Goal: Task Accomplishment & Management: Manage account settings

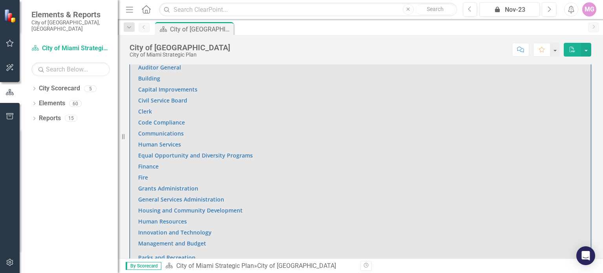
scroll to position [499, 0]
click at [157, 205] on link "Housing and Community Development" at bounding box center [190, 208] width 104 height 7
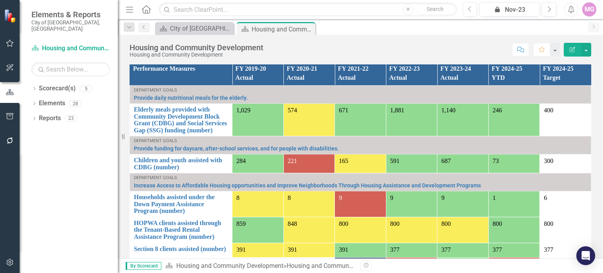
scroll to position [617, 0]
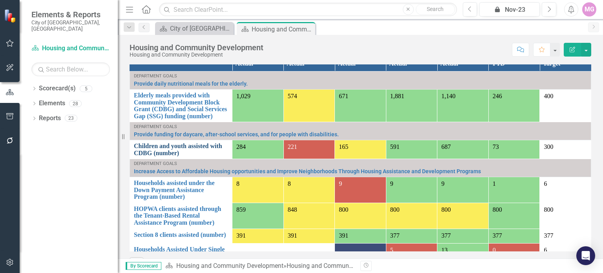
click at [150, 142] on link "Children and youth assisted with CDBG (number)" at bounding box center [181, 149] width 94 height 14
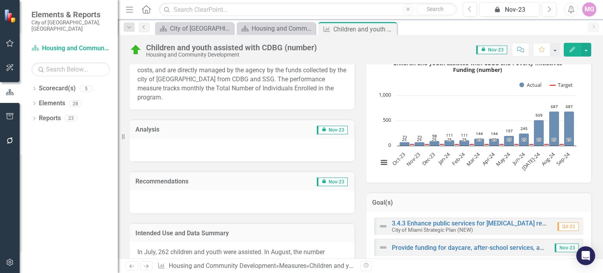
scroll to position [132, 0]
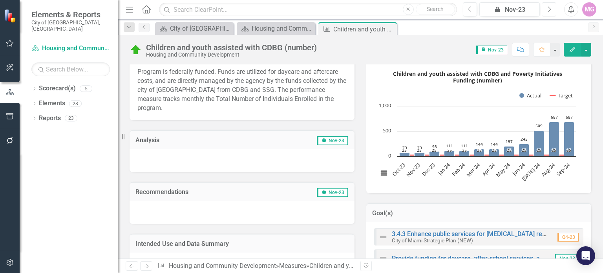
click at [549, 8] on icon "Next" at bounding box center [549, 9] width 4 height 7
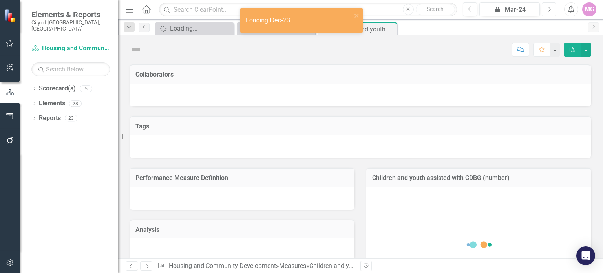
click at [549, 8] on icon "Next" at bounding box center [549, 9] width 4 height 7
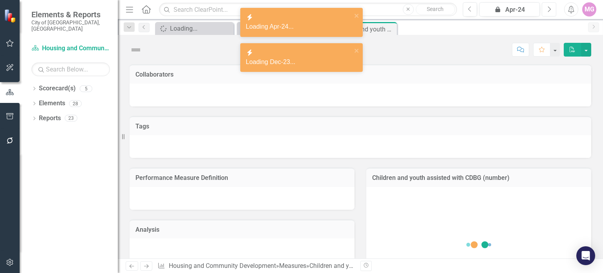
click at [549, 8] on icon "Next" at bounding box center [549, 9] width 4 height 7
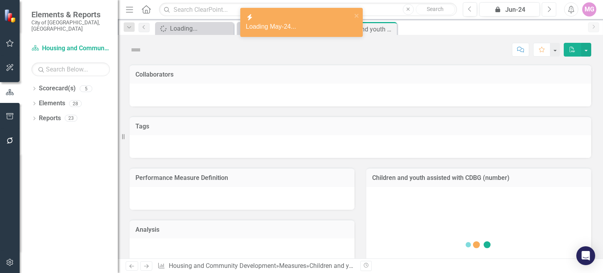
click at [549, 8] on icon "Next" at bounding box center [549, 9] width 4 height 7
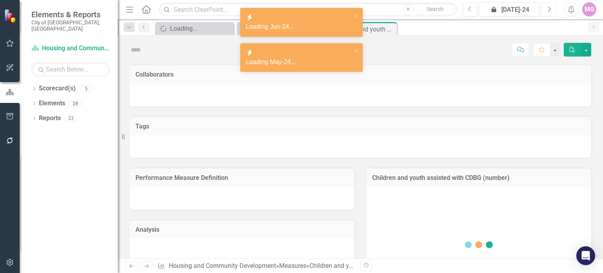
click at [549, 8] on icon "Next" at bounding box center [549, 9] width 4 height 7
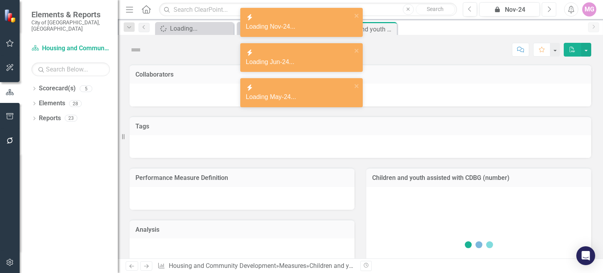
click at [549, 8] on icon "Next" at bounding box center [549, 9] width 4 height 7
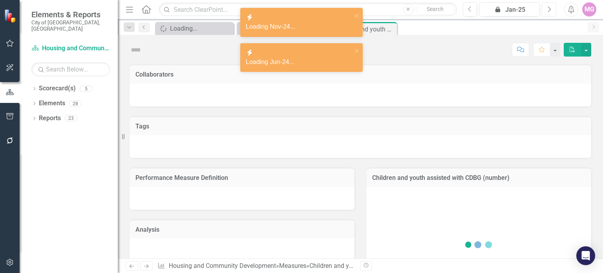
click at [549, 8] on icon "Next" at bounding box center [549, 9] width 4 height 7
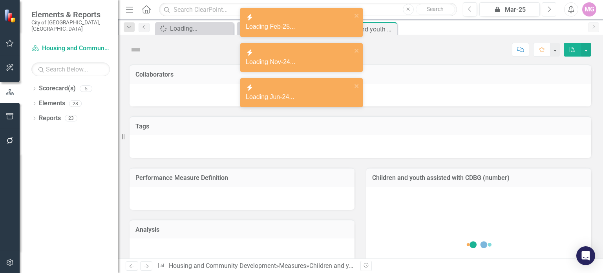
click at [549, 8] on icon "Next" at bounding box center [549, 9] width 4 height 7
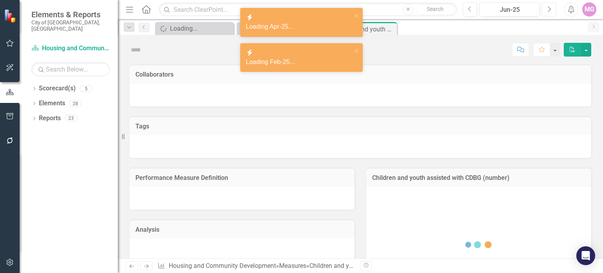
click at [549, 8] on icon "Next" at bounding box center [549, 9] width 4 height 7
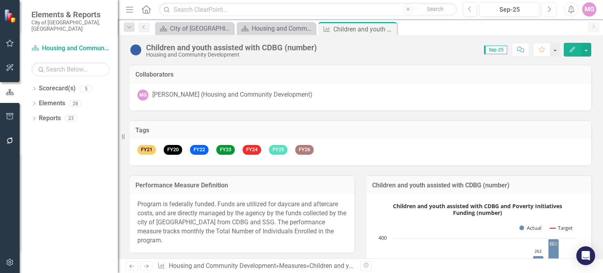
scroll to position [170, 0]
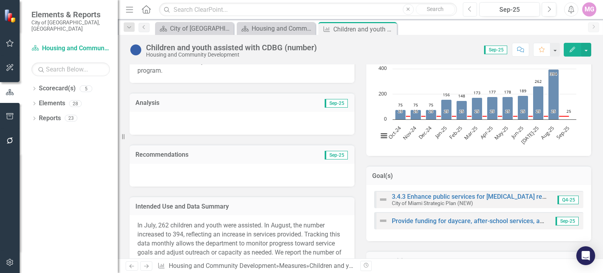
click at [472, 10] on button "Previous" at bounding box center [470, 9] width 15 height 14
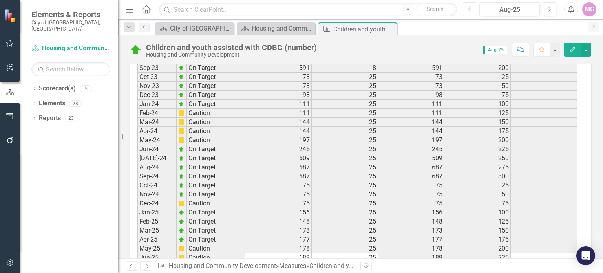
scroll to position [1218, 0]
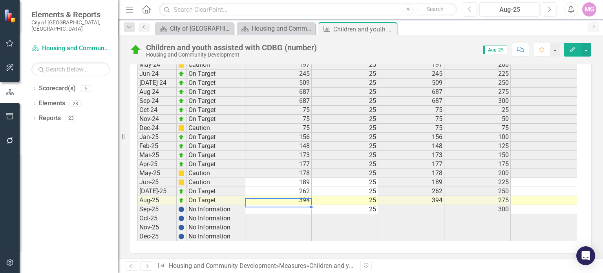
click at [298, 205] on td at bounding box center [278, 209] width 66 height 9
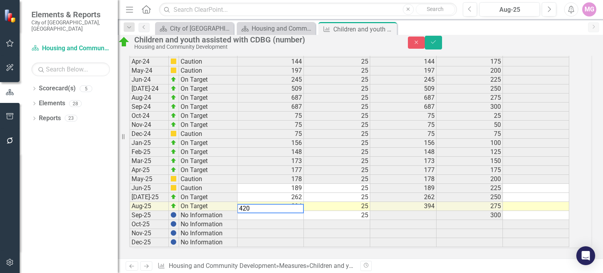
type textarea "420"
click at [326, 229] on td at bounding box center [337, 233] width 66 height 9
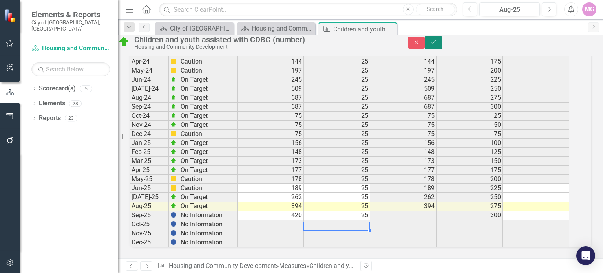
click at [437, 45] on icon "Save" at bounding box center [433, 41] width 7 height 5
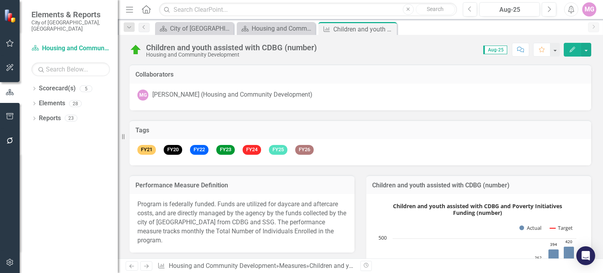
scroll to position [558, 0]
click at [62, 99] on link "Elements" at bounding box center [52, 103] width 26 height 9
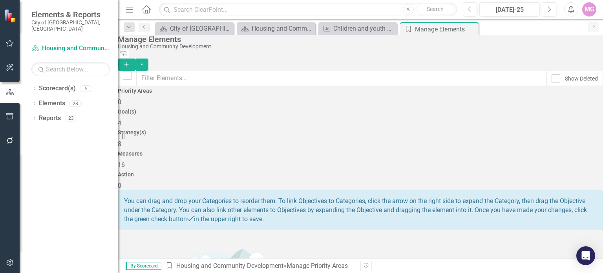
click at [463, 151] on div "Measures 16" at bounding box center [360, 160] width 485 height 19
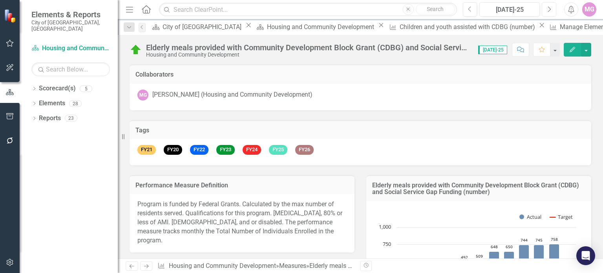
click at [553, 6] on button "Next" at bounding box center [549, 9] width 15 height 14
click at [548, 11] on icon "Next" at bounding box center [549, 9] width 4 height 7
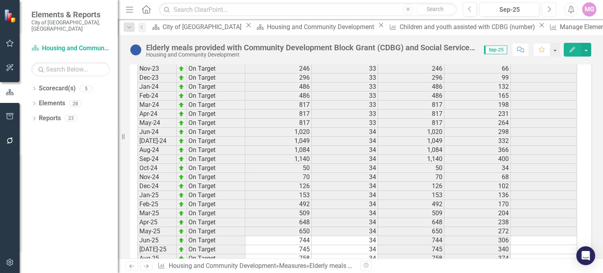
scroll to position [1156, 0]
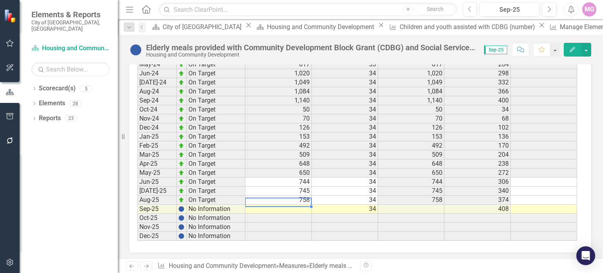
click at [309, 205] on td at bounding box center [278, 209] width 66 height 9
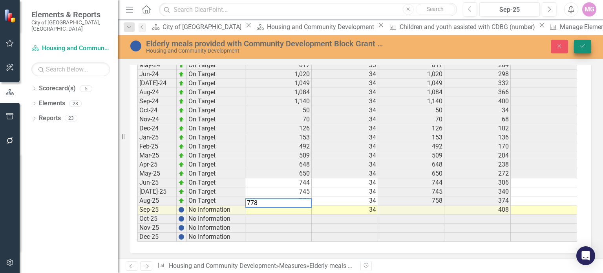
type textarea "778"
click at [585, 44] on icon "Save" at bounding box center [582, 45] width 7 height 5
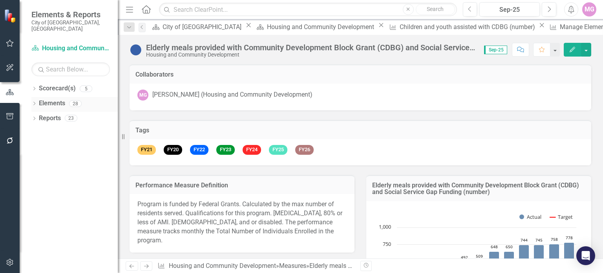
click at [54, 99] on link "Elements" at bounding box center [52, 103] width 26 height 9
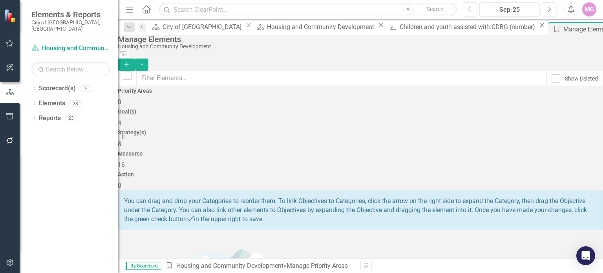
click at [125, 161] on span "16" at bounding box center [121, 164] width 7 height 7
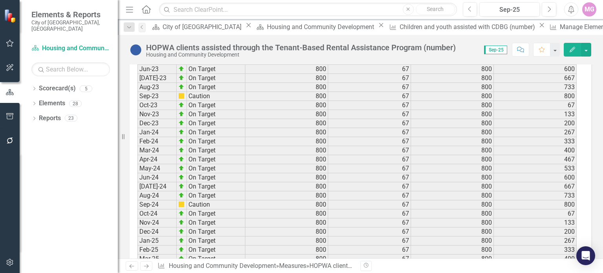
scroll to position [1201, 0]
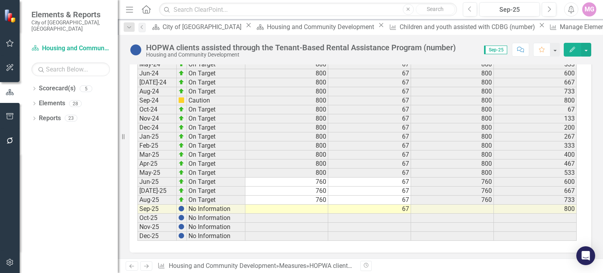
click at [316, 205] on td at bounding box center [286, 209] width 83 height 9
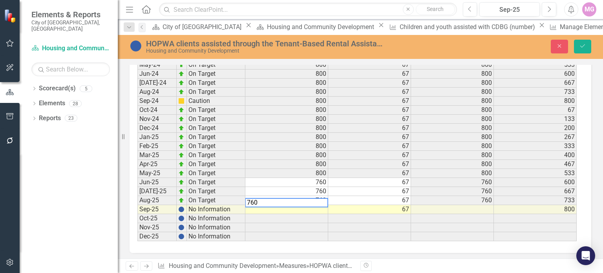
type textarea "760"
click at [340, 214] on td at bounding box center [369, 218] width 83 height 9
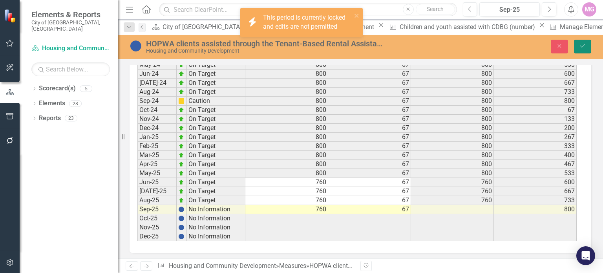
click at [583, 46] on icon "Save" at bounding box center [582, 45] width 7 height 5
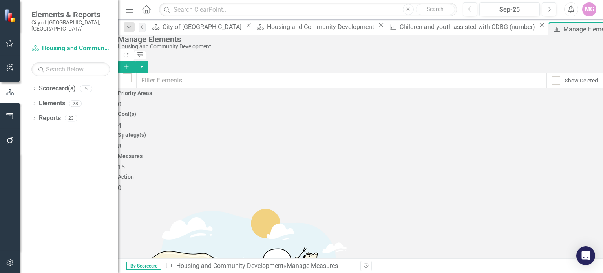
scroll to position [82, 0]
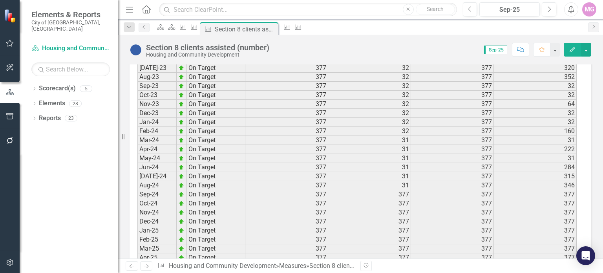
scroll to position [1156, 0]
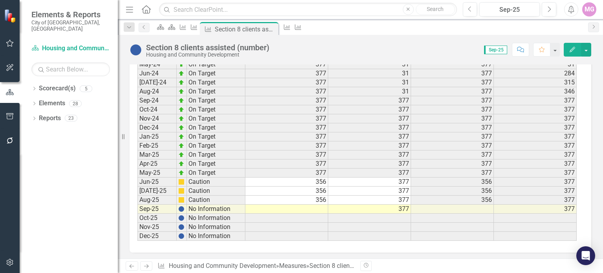
click at [322, 205] on td at bounding box center [286, 209] width 83 height 9
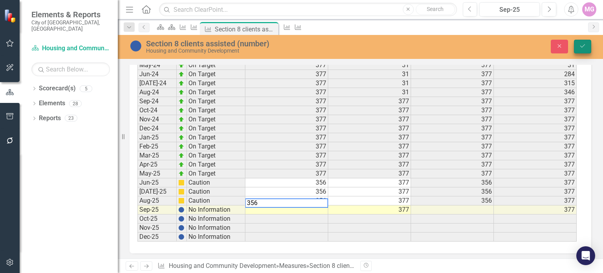
type textarea "356"
click at [577, 43] on button "Save" at bounding box center [582, 47] width 17 height 14
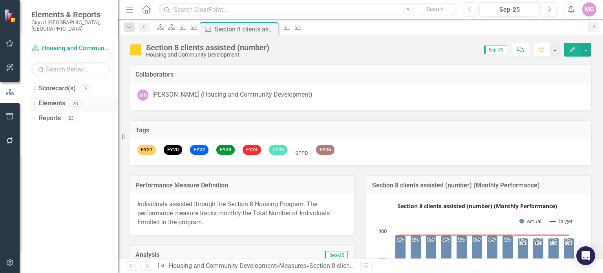
click at [47, 99] on link "Elements" at bounding box center [52, 103] width 26 height 9
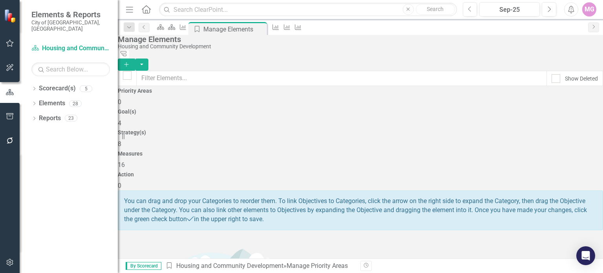
click at [438, 151] on h4 "Measures" at bounding box center [360, 154] width 485 height 6
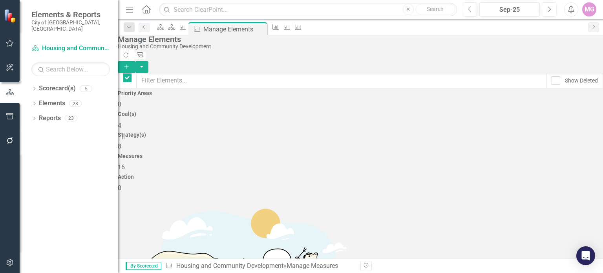
checkbox input "false"
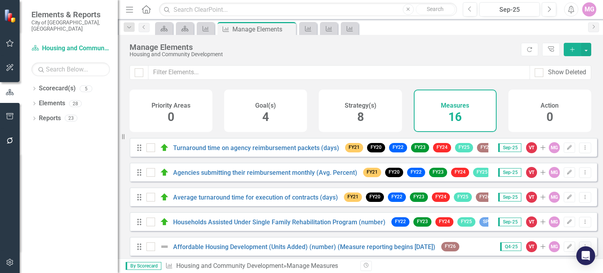
scroll to position [130, 0]
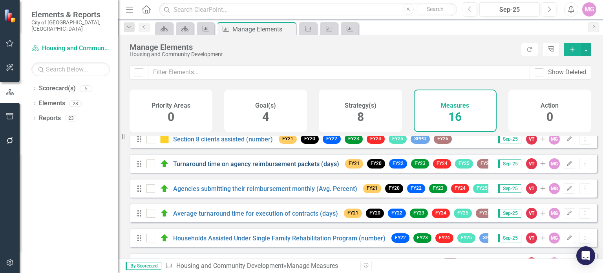
click at [259, 168] on link "Turnaround time on agency reimbursement packets (days)" at bounding box center [256, 163] width 166 height 7
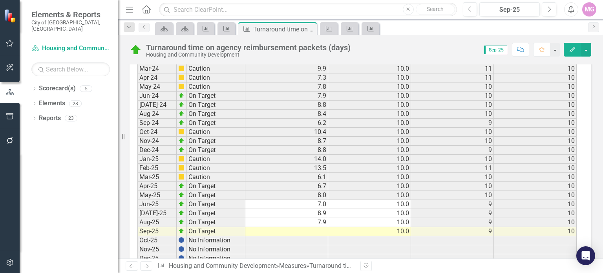
scroll to position [1147, 0]
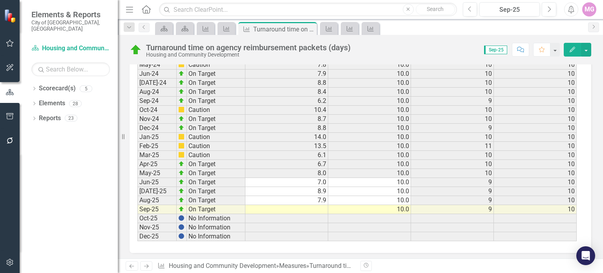
click at [323, 205] on td at bounding box center [286, 209] width 83 height 9
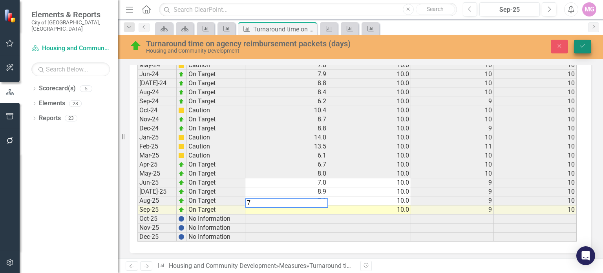
type textarea "7"
click at [585, 45] on icon "Save" at bounding box center [582, 45] width 7 height 5
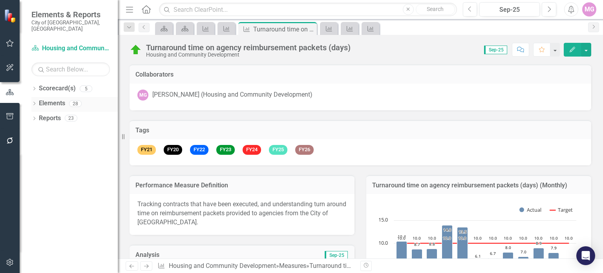
click at [61, 100] on link "Elements" at bounding box center [52, 103] width 26 height 9
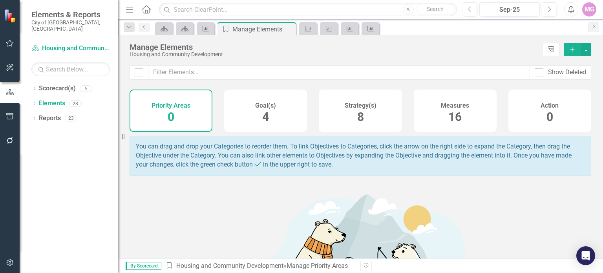
click at [463, 118] on div "Measures 16" at bounding box center [455, 111] width 83 height 42
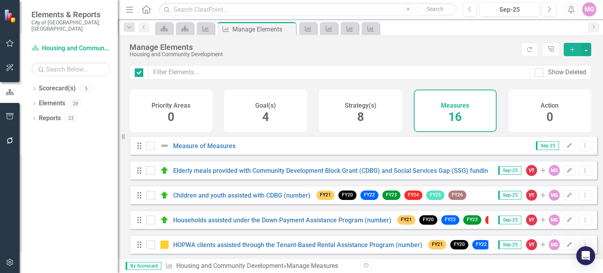
checkbox input "false"
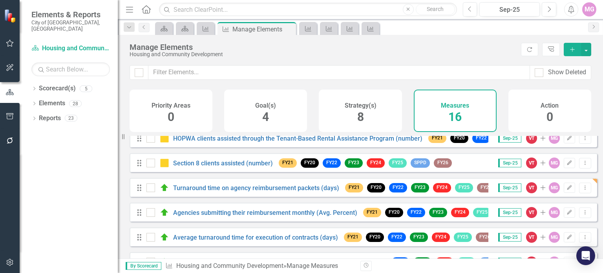
scroll to position [111, 0]
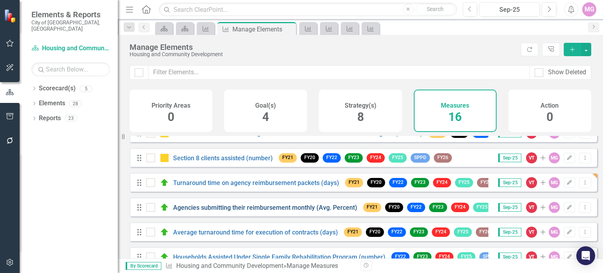
click at [289, 211] on link "Agencies submitting their reimbursement monthly (Avg. Percent)" at bounding box center [265, 207] width 184 height 7
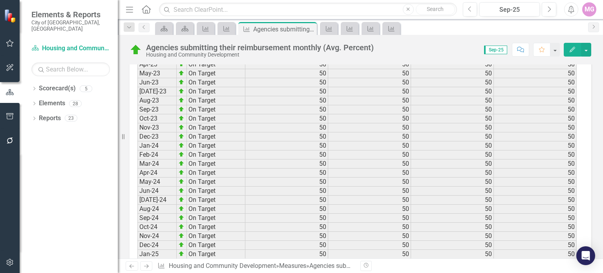
scroll to position [1147, 0]
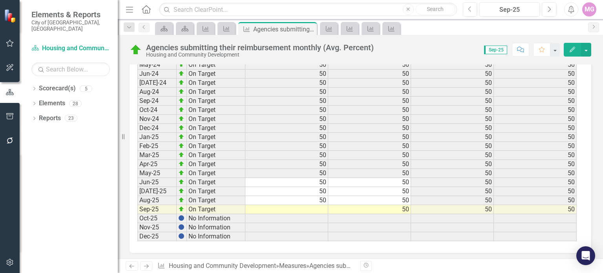
click at [321, 205] on td at bounding box center [286, 209] width 83 height 9
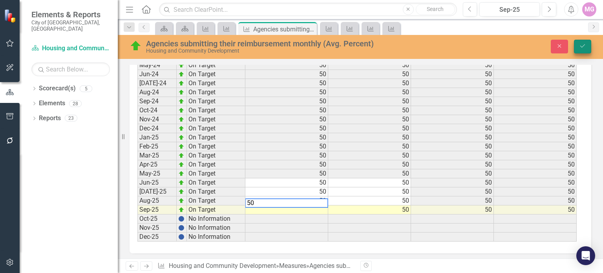
type textarea "50"
click at [583, 47] on icon "Save" at bounding box center [582, 45] width 7 height 5
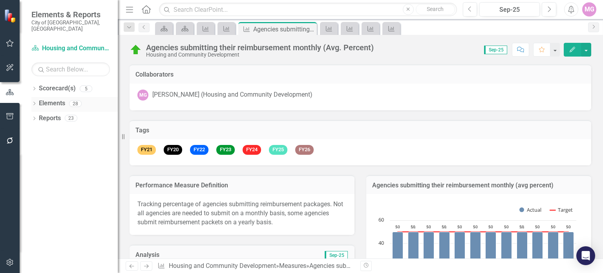
click at [78, 100] on div "28" at bounding box center [75, 103] width 13 height 7
click at [52, 99] on link "Elements" at bounding box center [52, 103] width 26 height 9
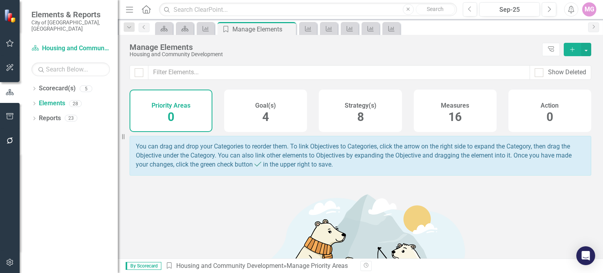
click at [439, 111] on div "Measures 16" at bounding box center [455, 111] width 83 height 42
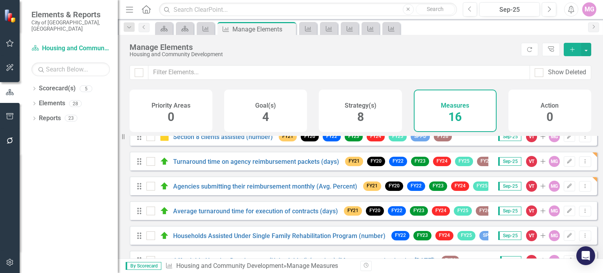
scroll to position [130, 0]
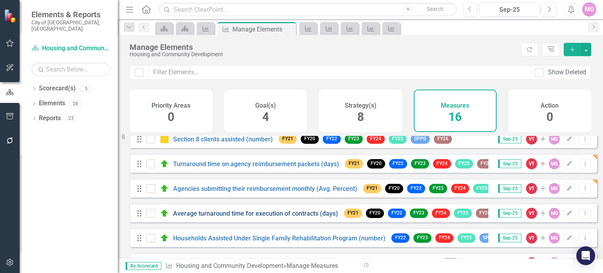
click at [290, 217] on link "Average turnaround time for execution of contracts (days)" at bounding box center [255, 213] width 165 height 7
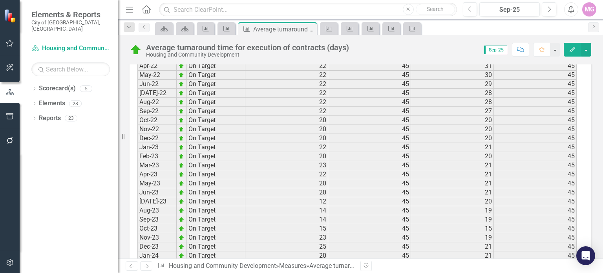
scroll to position [1156, 0]
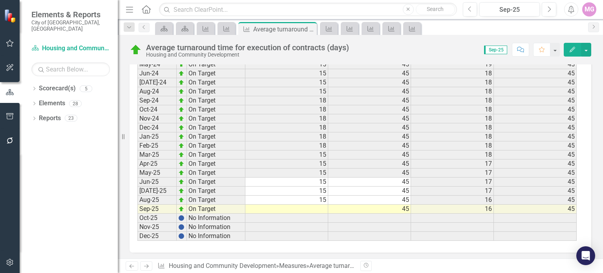
click at [322, 205] on td at bounding box center [286, 209] width 83 height 9
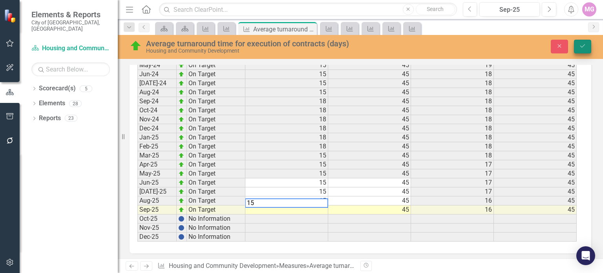
type textarea "15"
click at [585, 47] on icon "Save" at bounding box center [582, 45] width 7 height 5
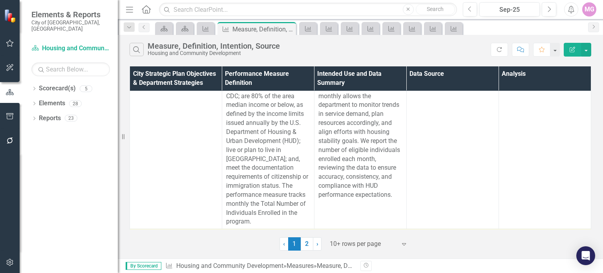
scroll to position [750, 0]
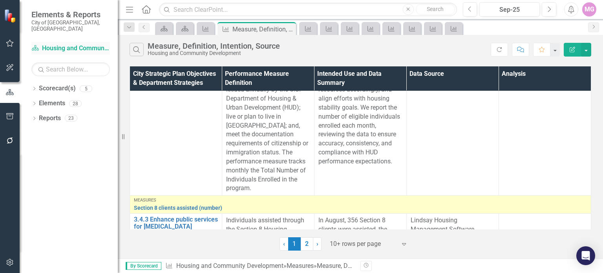
click at [77, 44] on link "Scorecard(s) Housing and Community Development" at bounding box center [70, 48] width 79 height 9
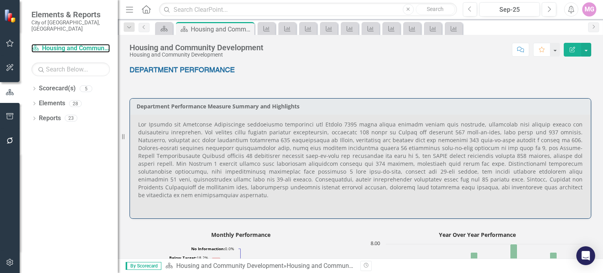
scroll to position [301, 0]
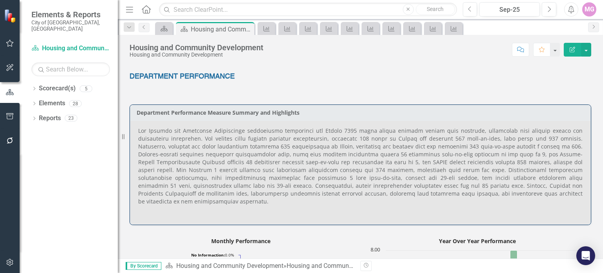
click at [590, 14] on div "MG" at bounding box center [589, 9] width 14 height 14
click at [568, 97] on link "Logout Log Out" at bounding box center [565, 99] width 62 height 15
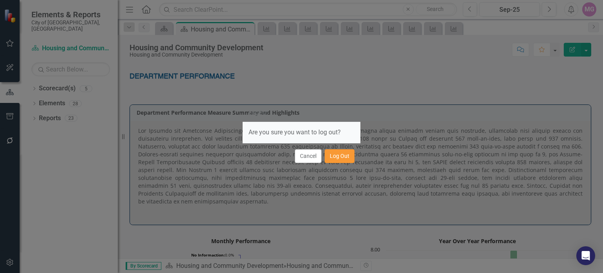
click at [339, 153] on button "Log Out" at bounding box center [340, 156] width 30 height 14
